Goal: Find specific page/section: Find specific page/section

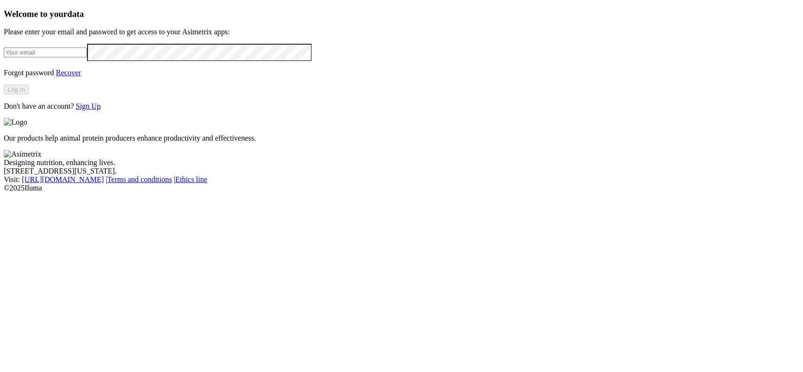
type input "[EMAIL_ADDRESS][DOMAIN_NAME]"
click at [29, 95] on button "Log In" at bounding box center [16, 90] width 25 height 10
